Goal: Navigation & Orientation: Find specific page/section

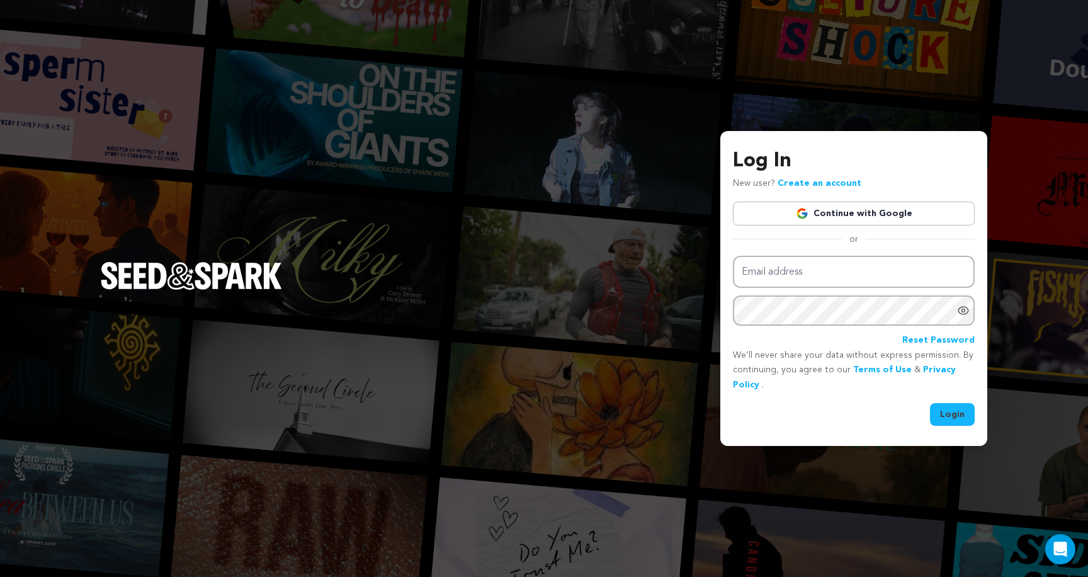
click at [869, 217] on link "Continue with Google" at bounding box center [854, 214] width 242 height 24
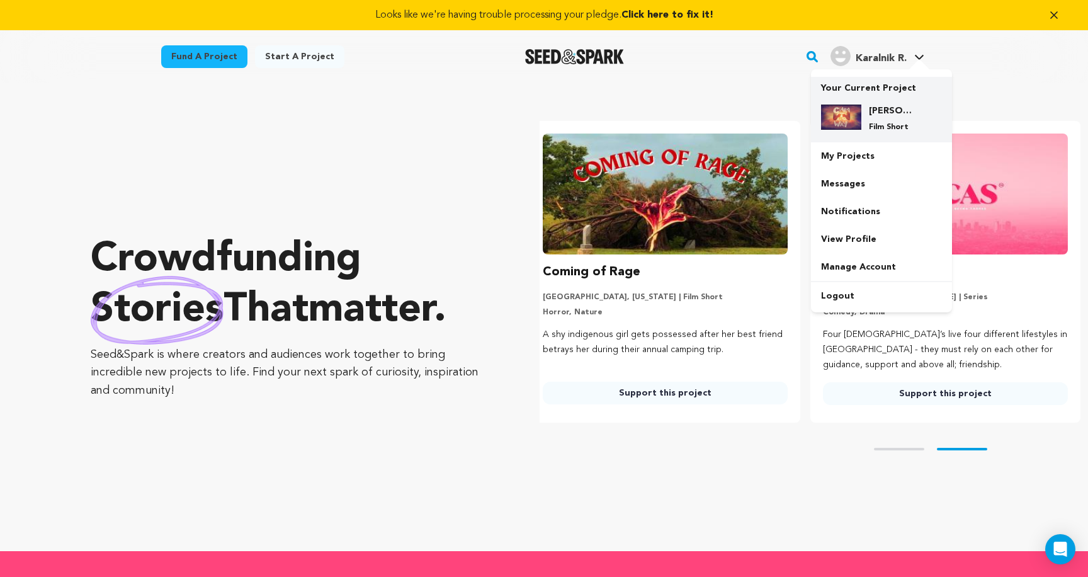
click at [888, 115] on h4 "[PERSON_NAME] All The Way" at bounding box center [891, 111] width 45 height 13
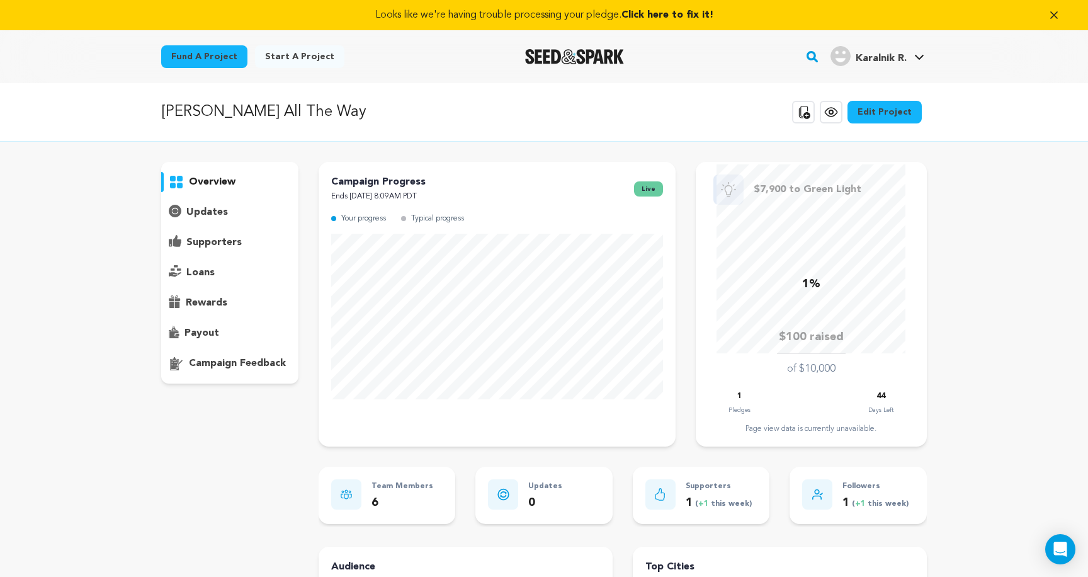
click at [836, 115] on icon at bounding box center [831, 112] width 15 height 15
